Goal: Task Accomplishment & Management: Complete application form

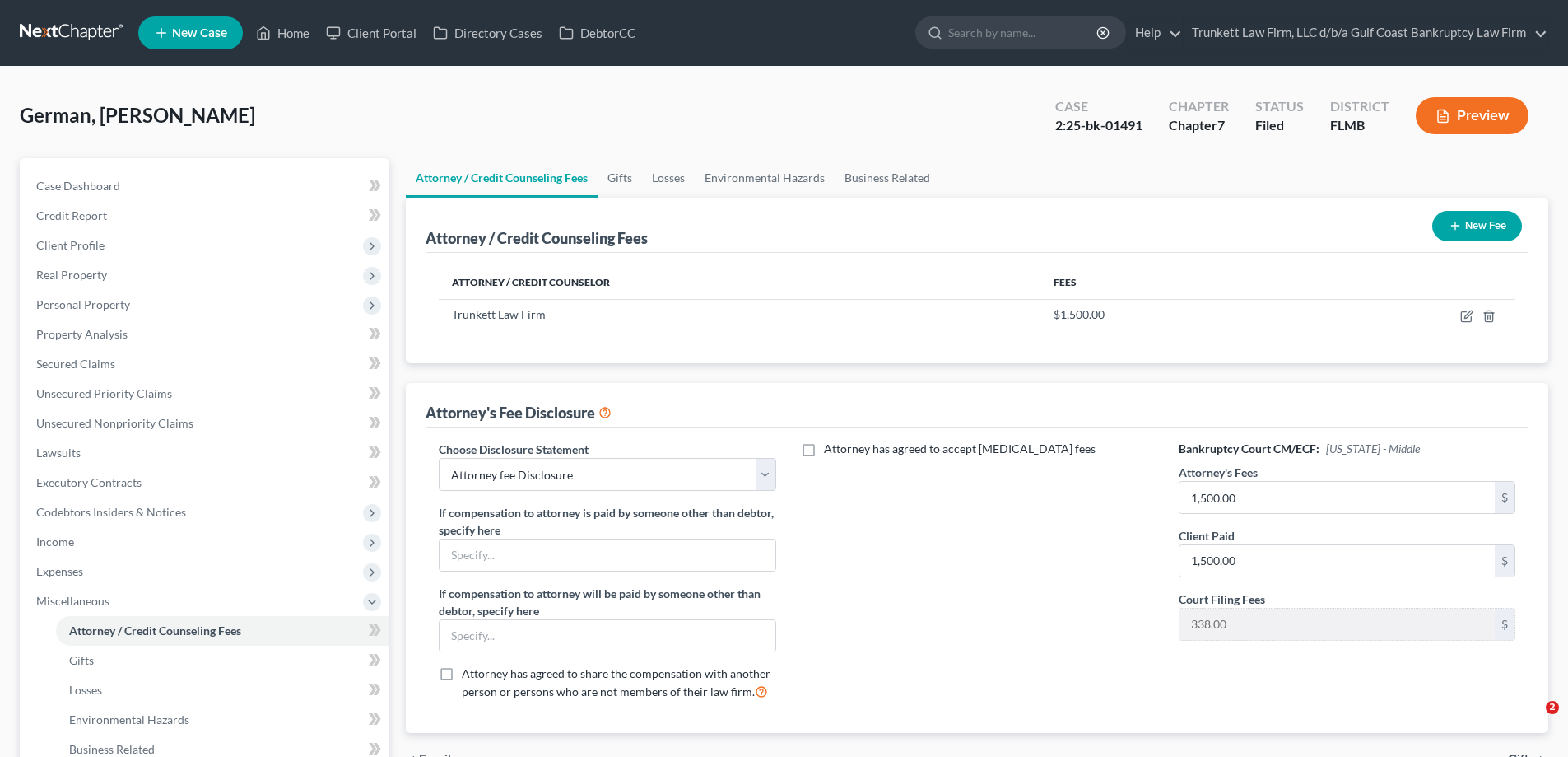
select select "0"
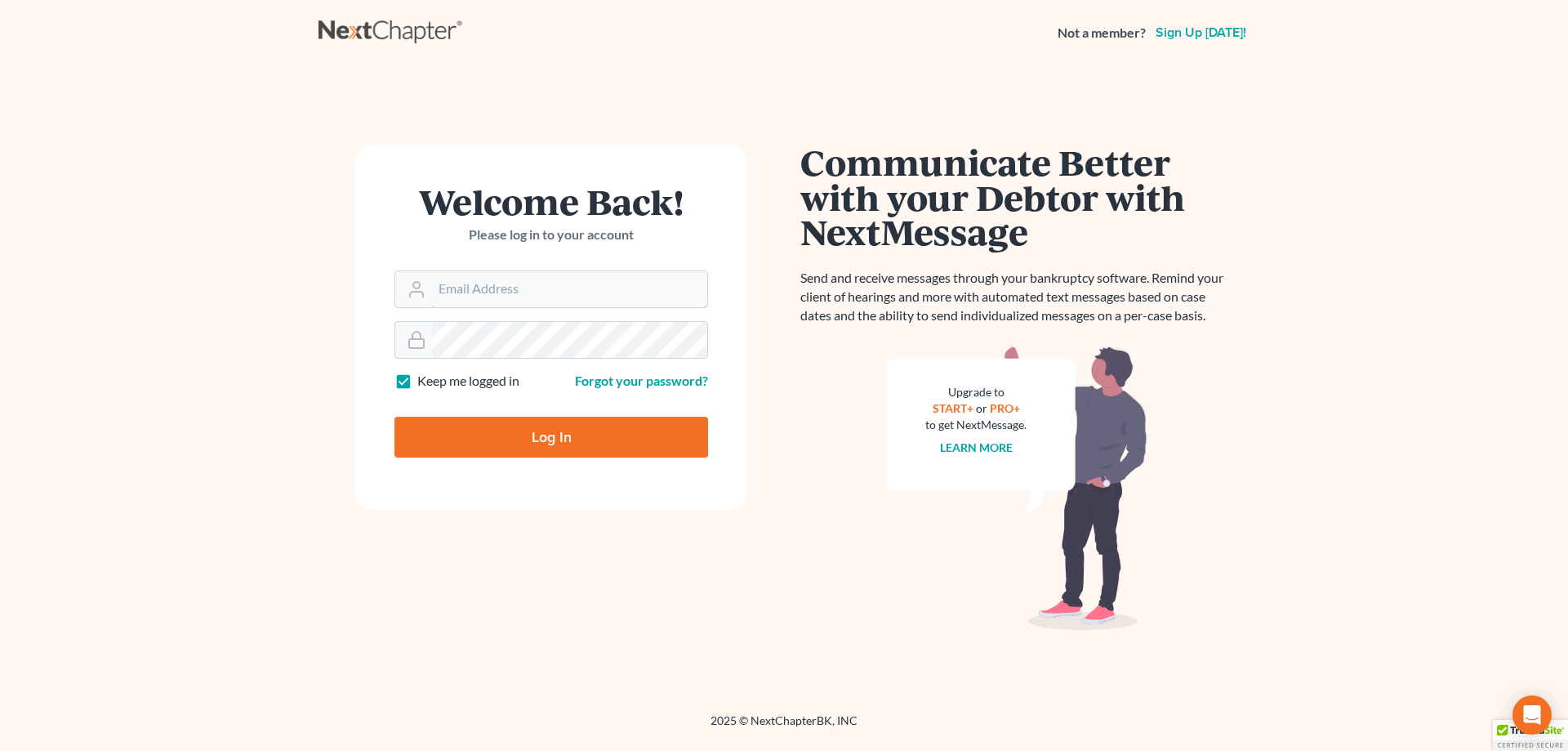
type input "[EMAIL_ADDRESS][DOMAIN_NAME]"
click at [565, 430] on input "Log In" at bounding box center [551, 437] width 313 height 41
type input "Thinking..."
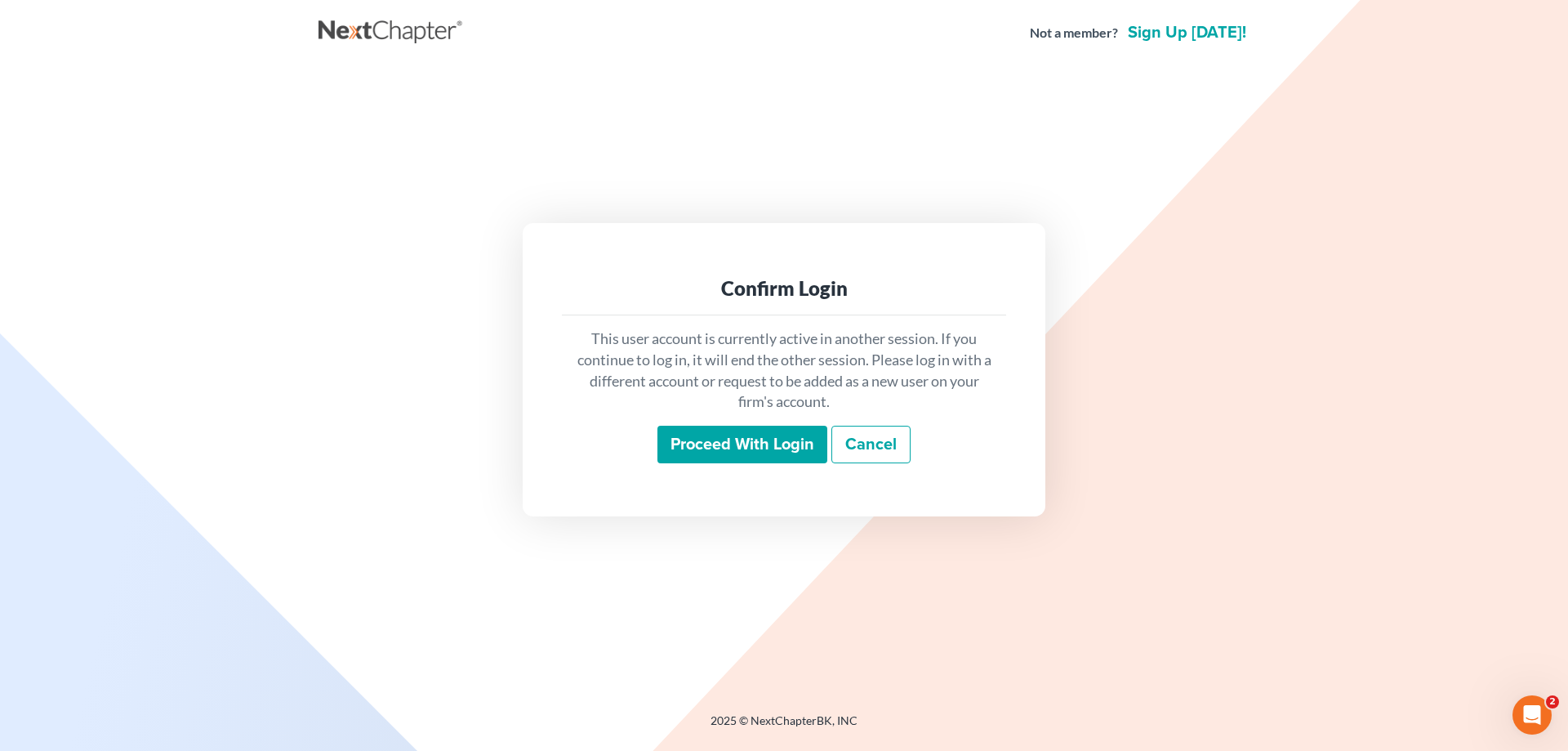
click at [756, 450] on input "Proceed with login" at bounding box center [742, 445] width 170 height 38
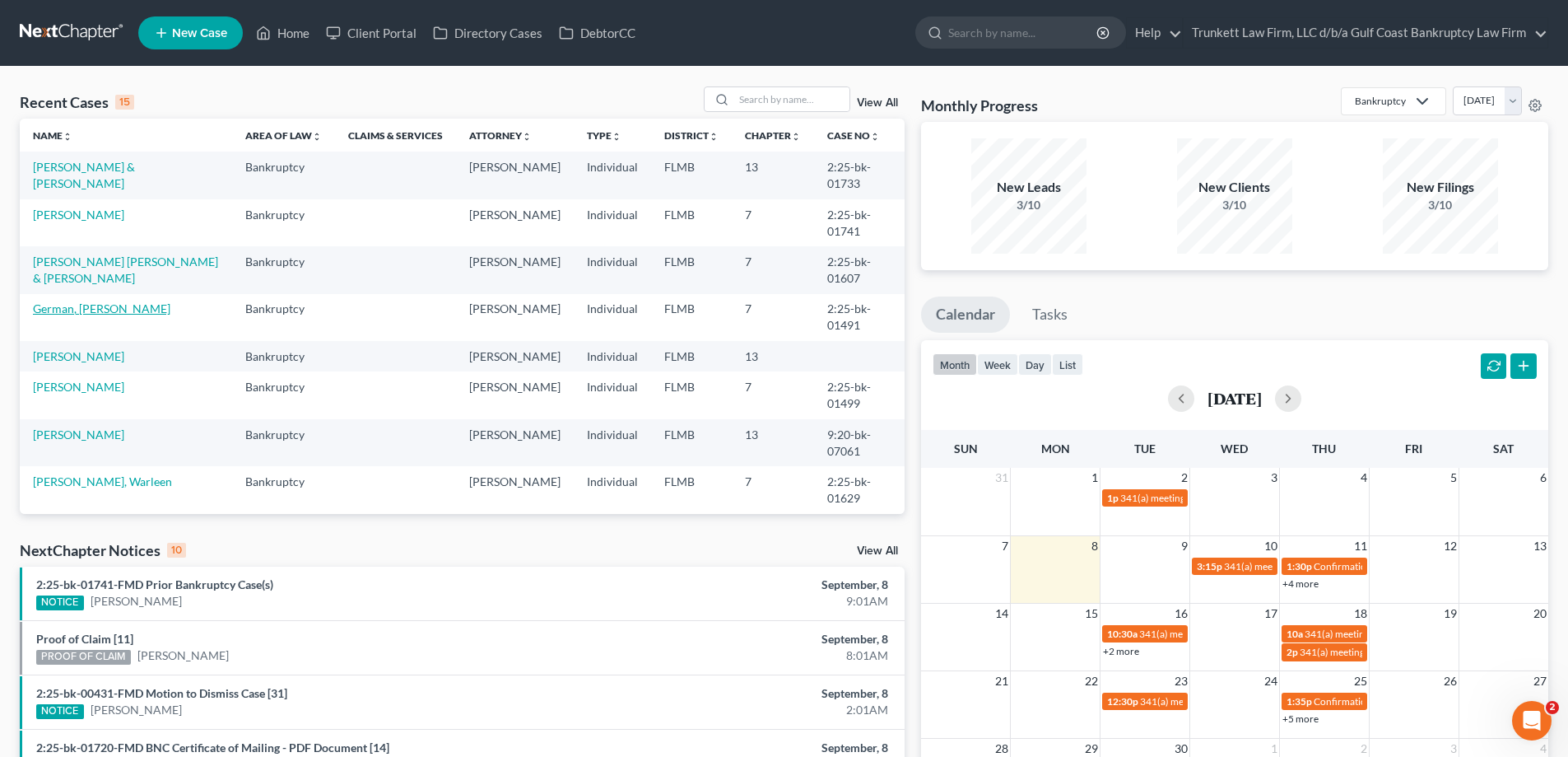
click at [95, 306] on link "German, [PERSON_NAME]" at bounding box center [102, 308] width 138 height 14
click at [95, 306] on link "German, Barbara" at bounding box center [102, 308] width 138 height 14
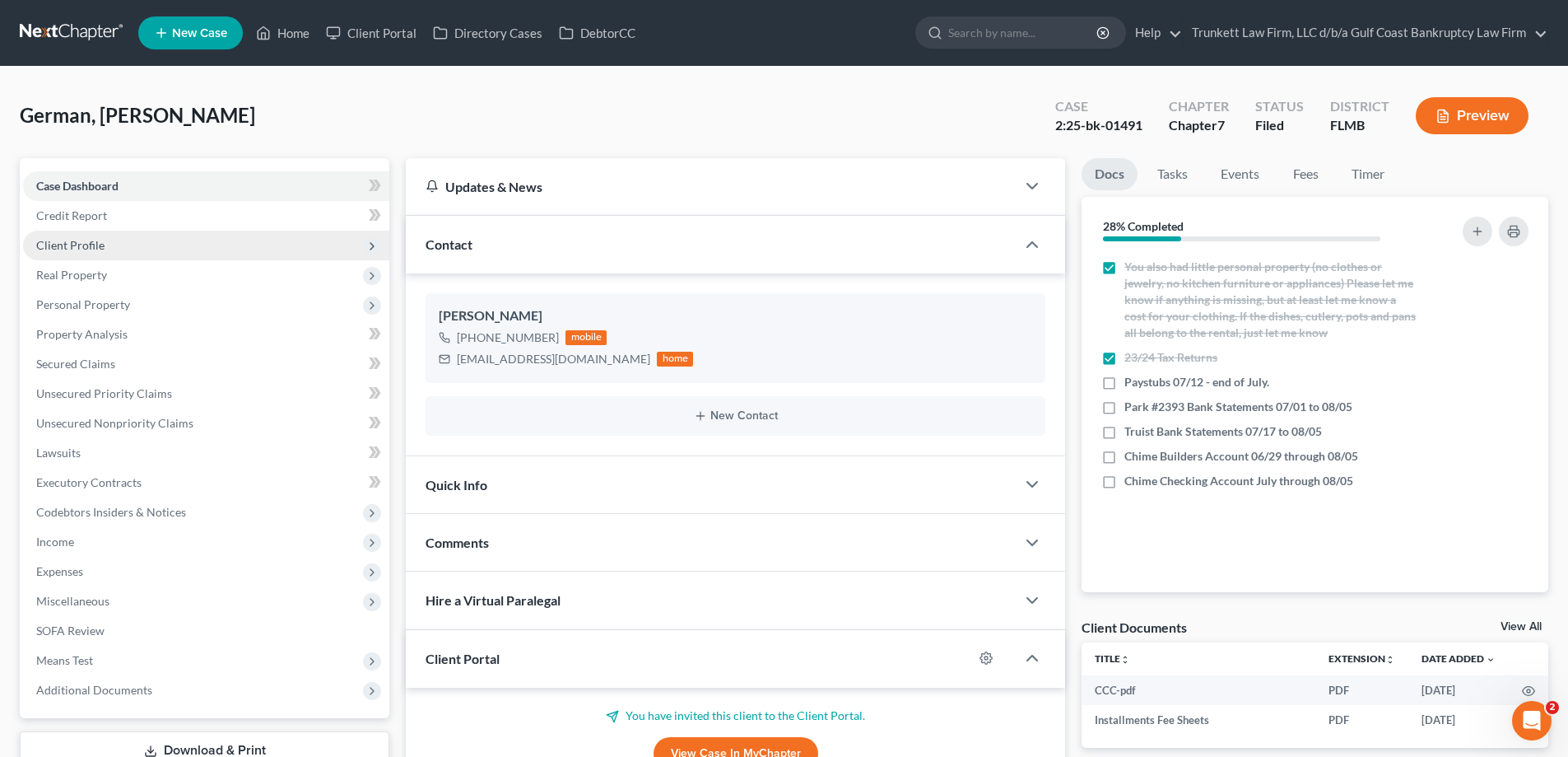
scroll to position [900, 0]
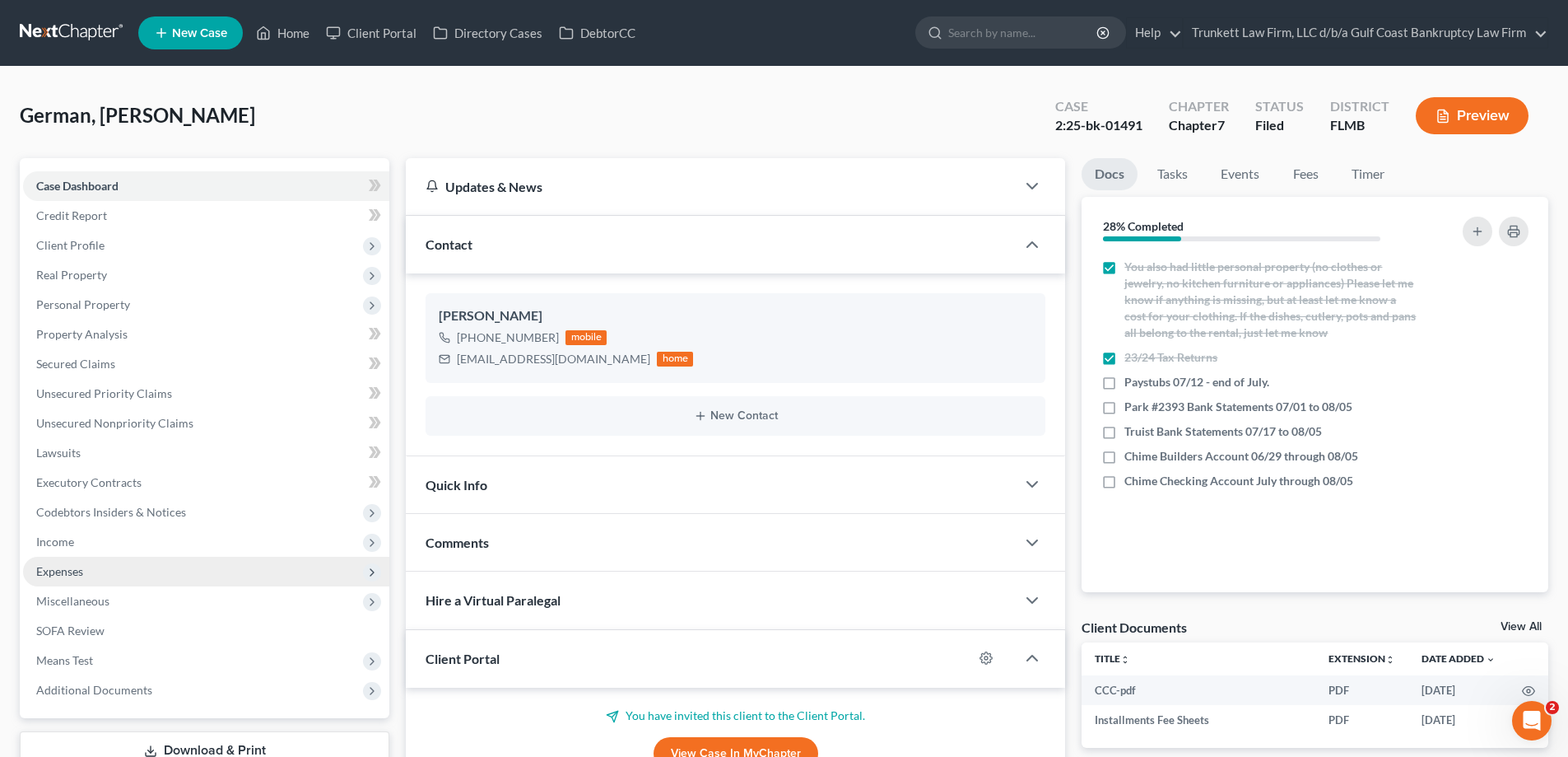
click at [102, 574] on span "Expenses" at bounding box center [206, 571] width 367 height 30
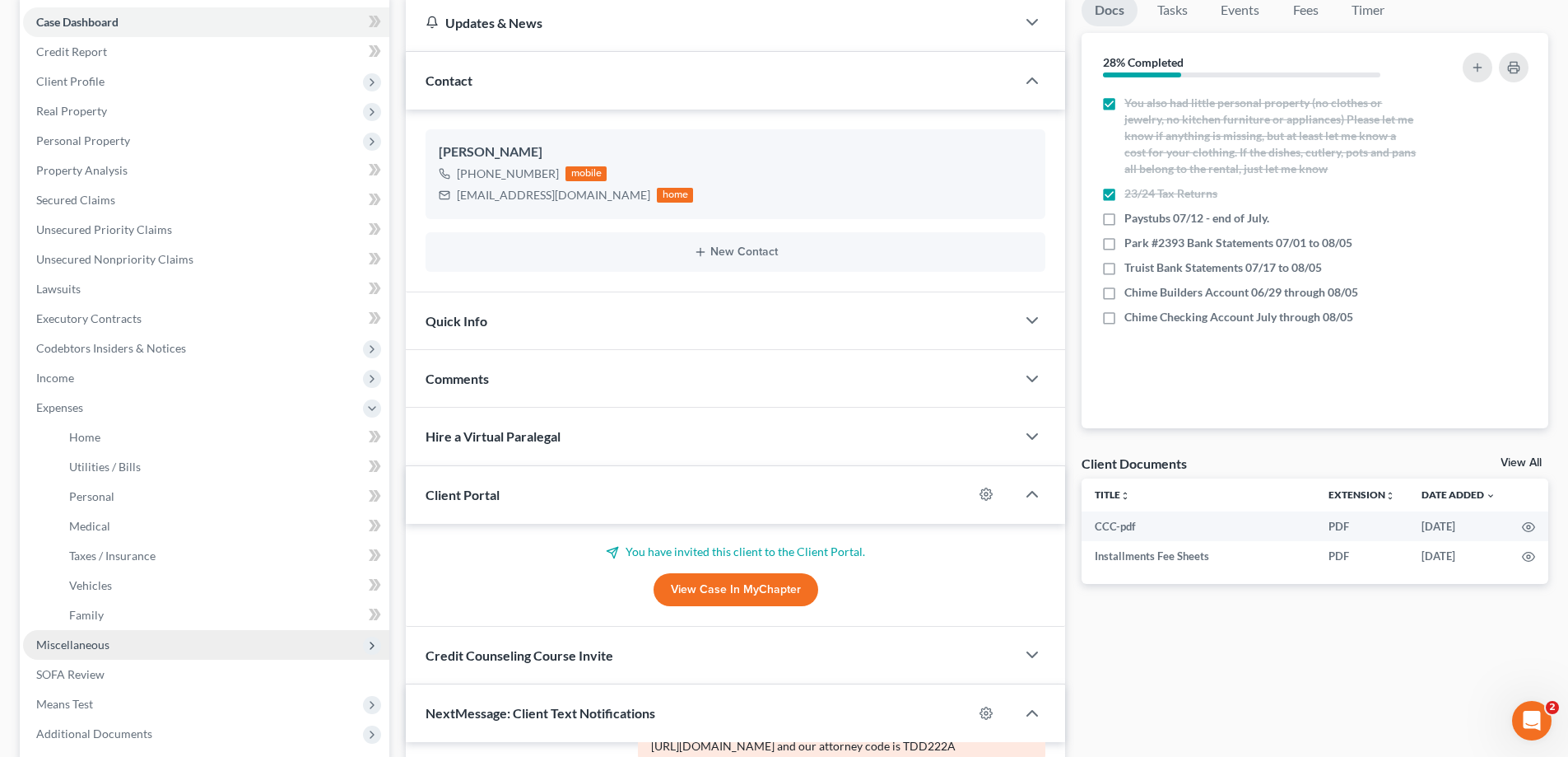
scroll to position [164, 0]
click at [137, 612] on link "Family" at bounding box center [222, 614] width 333 height 30
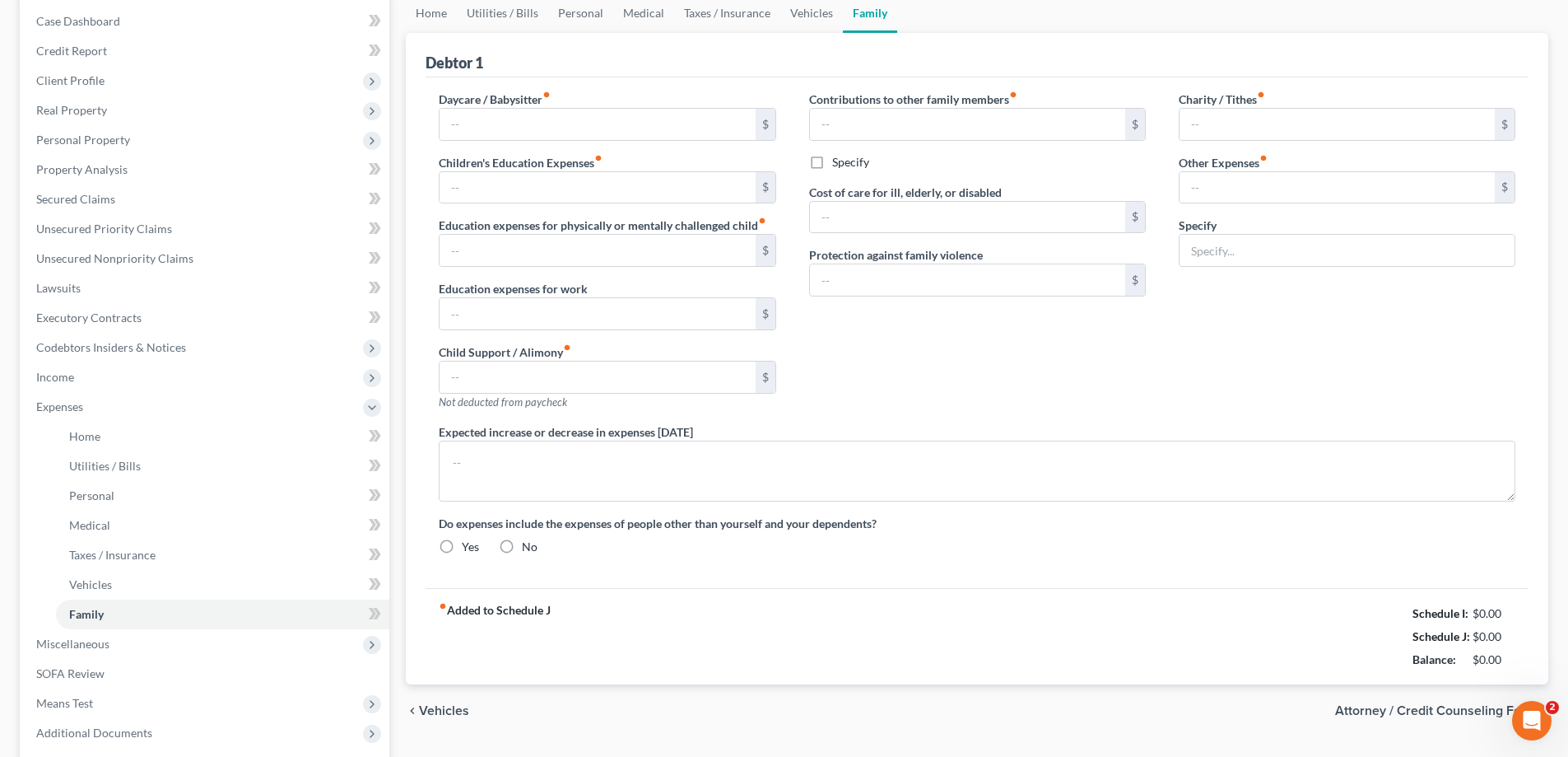
type input "0.00"
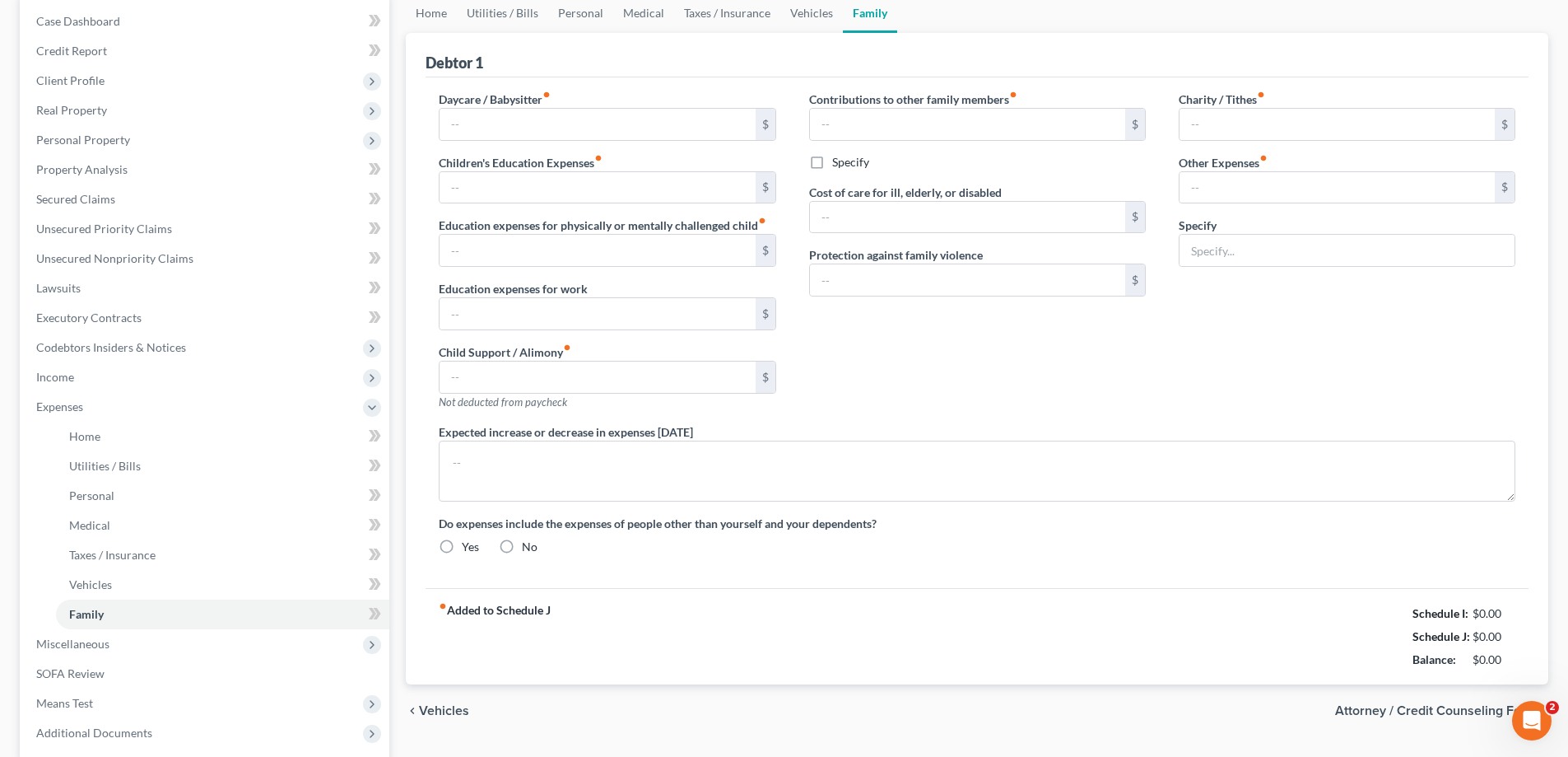
type input "0.00"
type input "75.00"
type input "147.00"
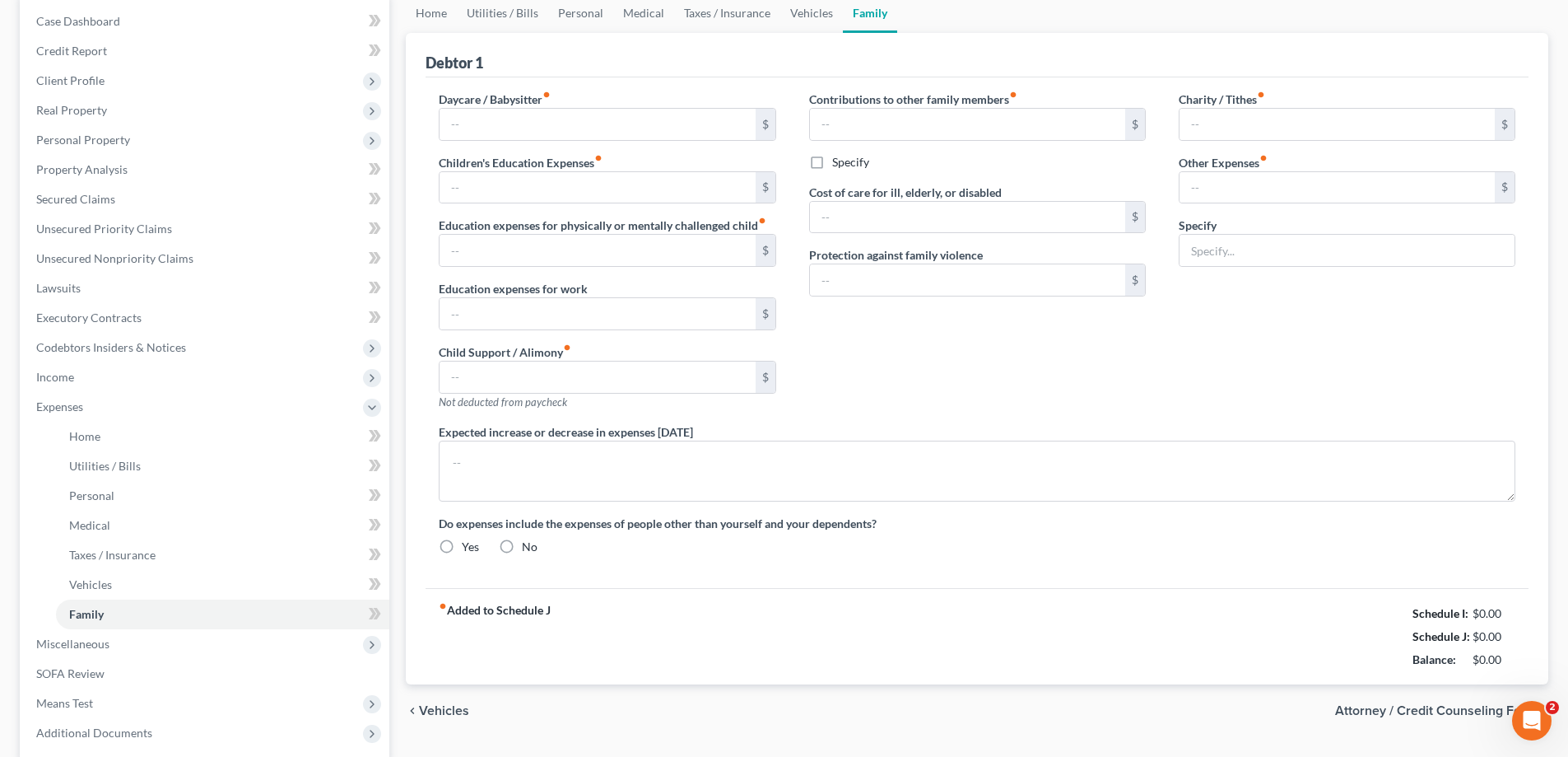
type input "Website/computer repair/headphones/adobe/supplies"
radio input "true"
